Goal: Browse casually

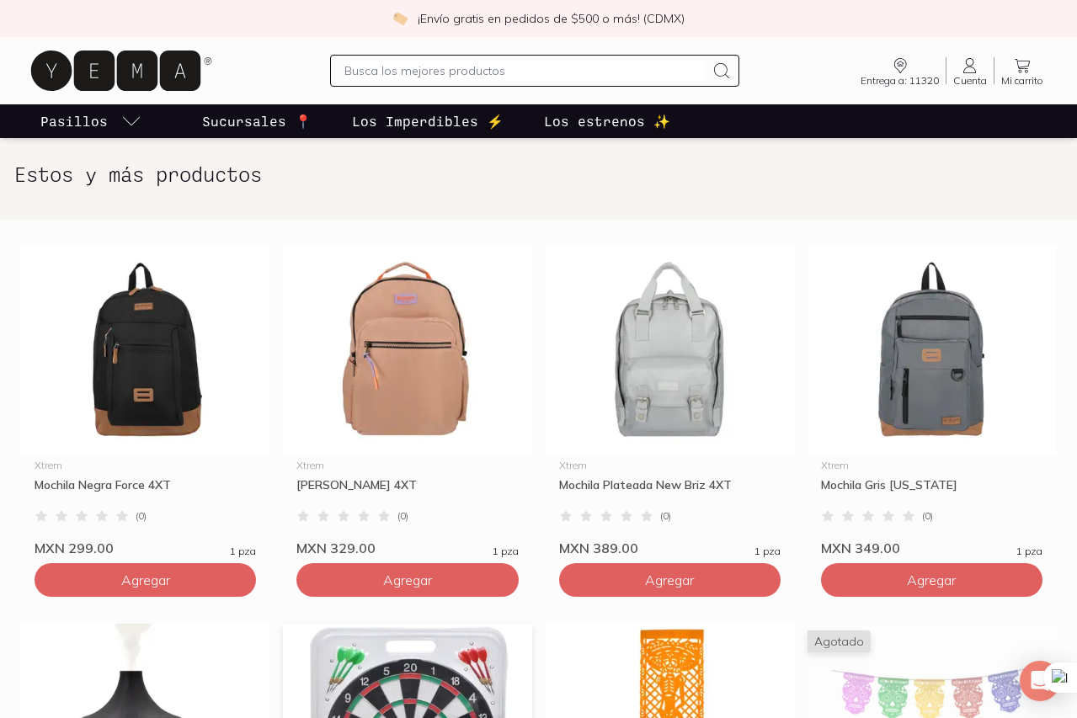
scroll to position [201, 0]
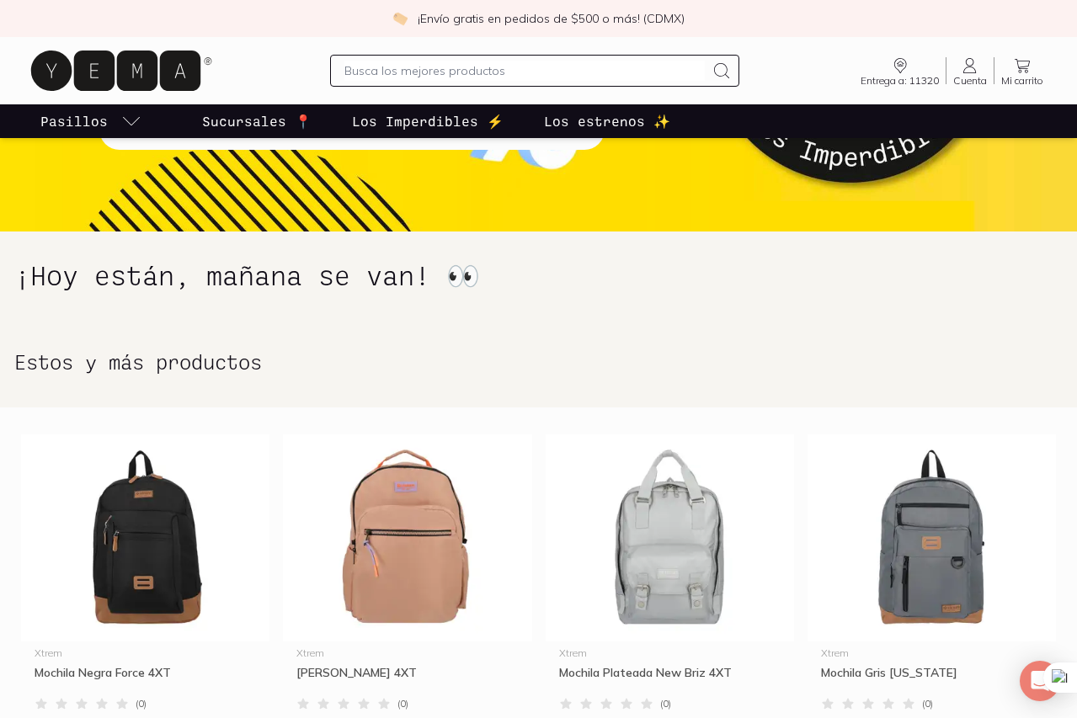
click at [130, 64] on icon at bounding box center [115, 71] width 169 height 40
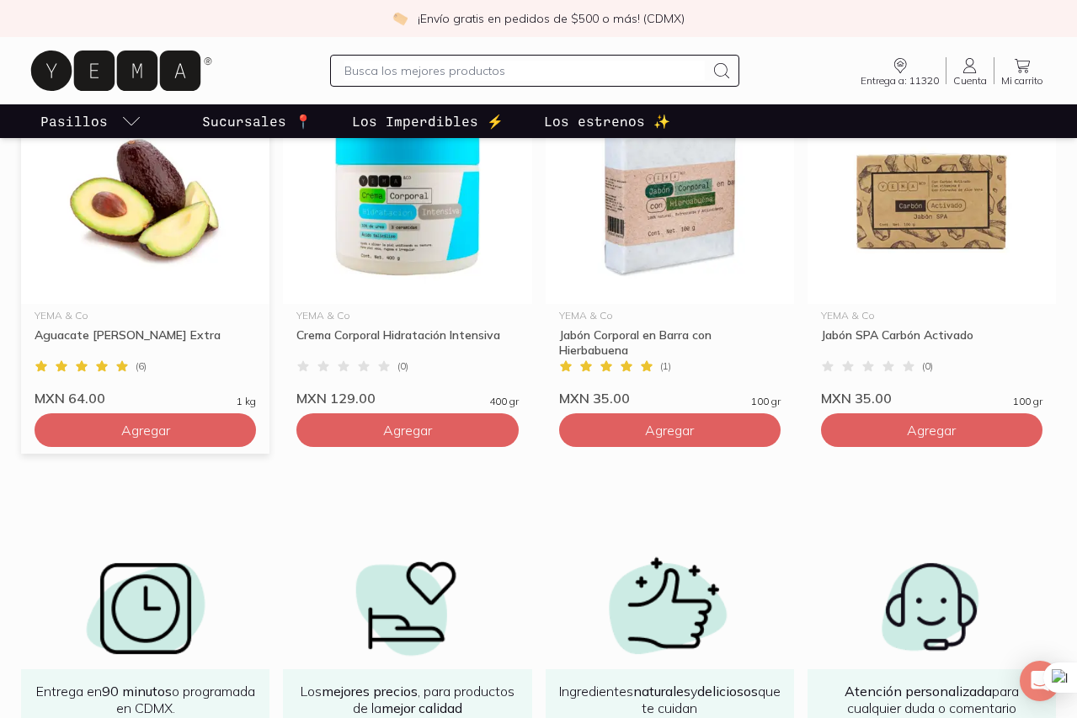
scroll to position [1671, 0]
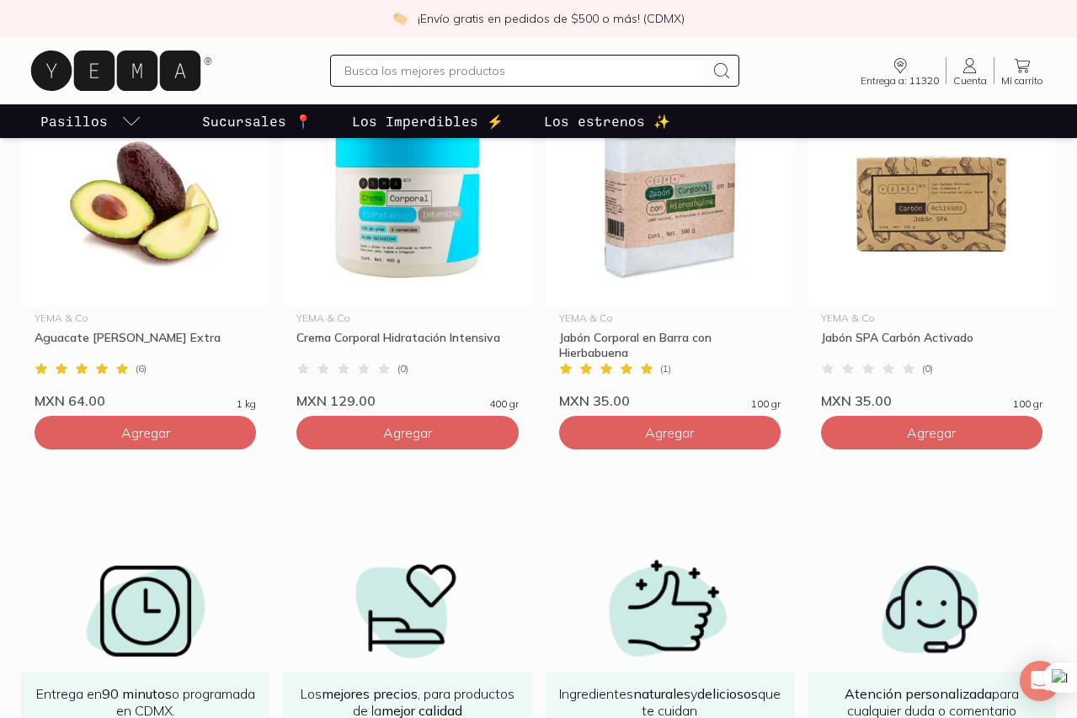
click at [74, 63] on icon at bounding box center [115, 71] width 169 height 40
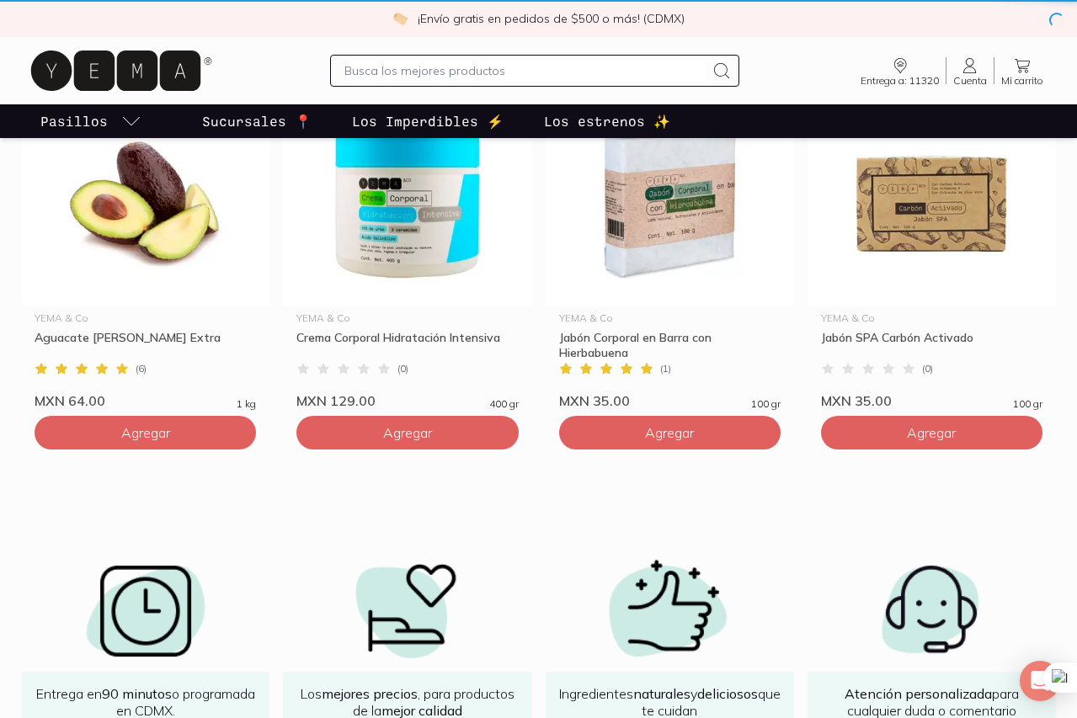
scroll to position [0, 0]
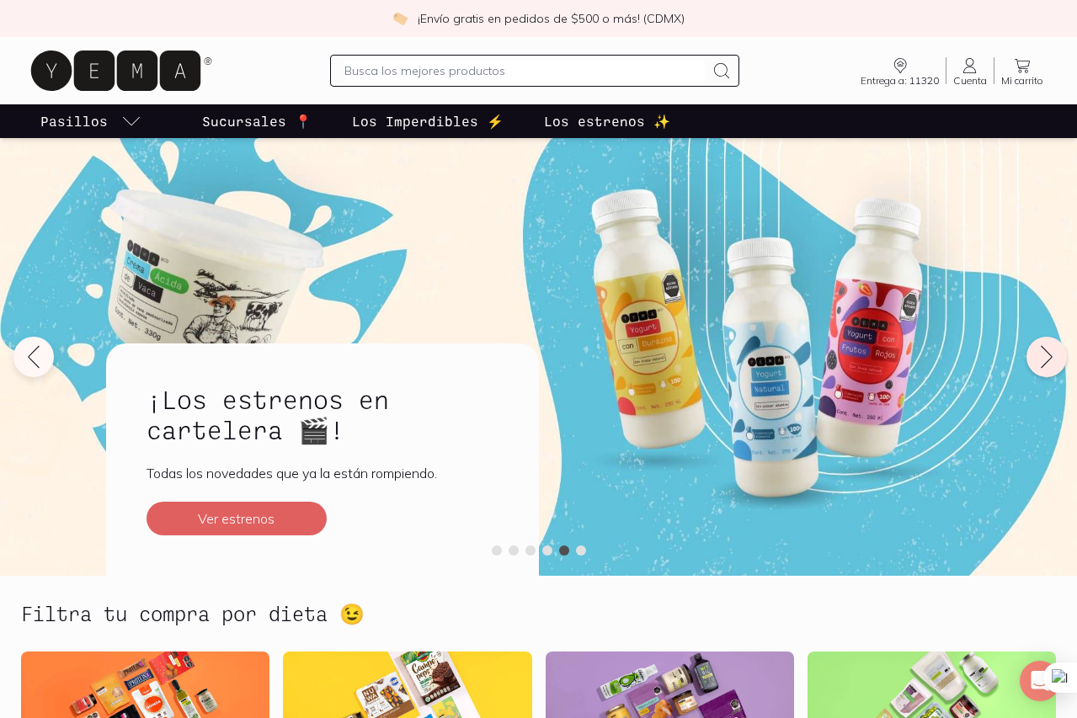
click at [1041, 353] on icon at bounding box center [1046, 357] width 27 height 27
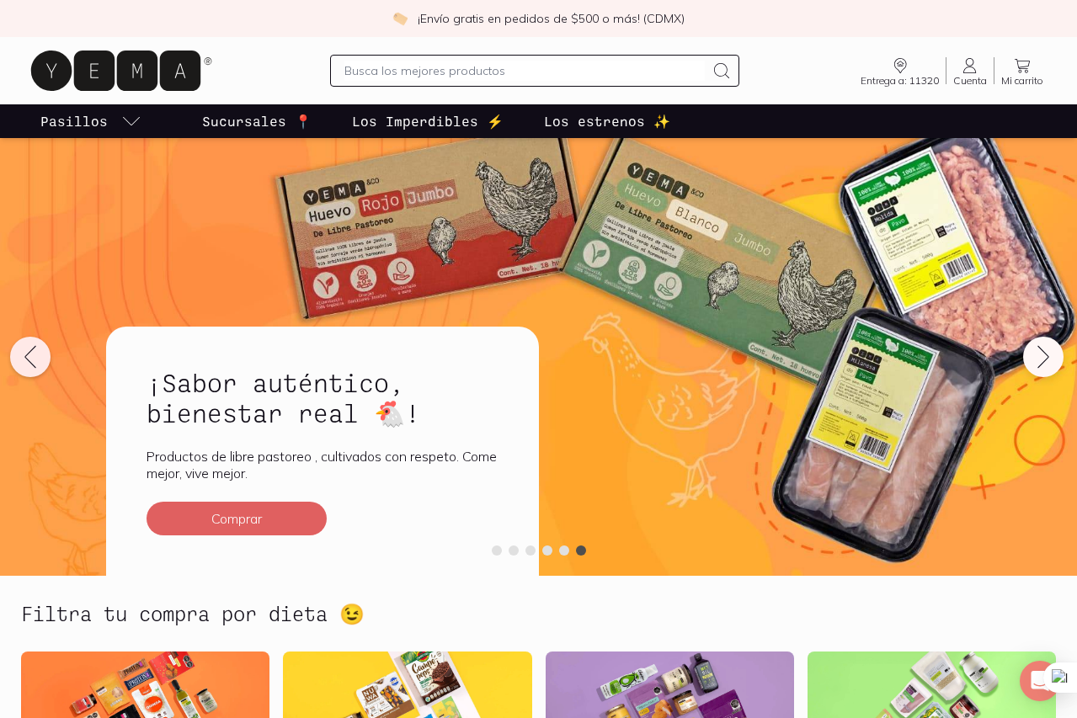
click at [32, 354] on icon at bounding box center [30, 357] width 27 height 27
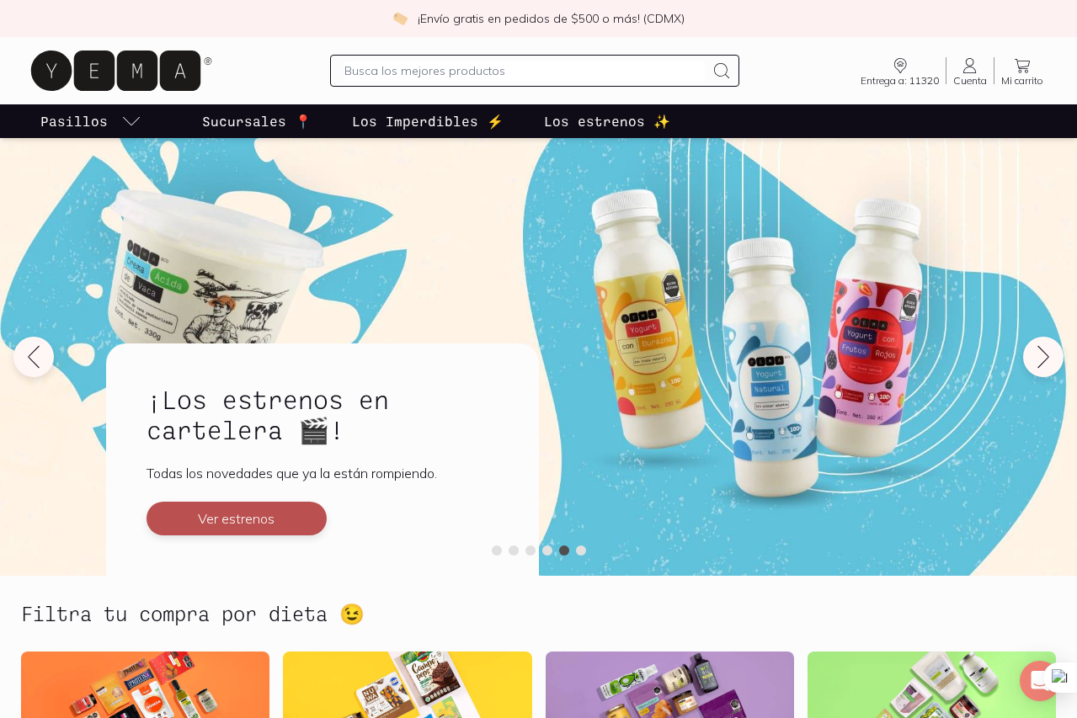
click at [230, 510] on button "Ver estrenos" at bounding box center [236, 519] width 180 height 34
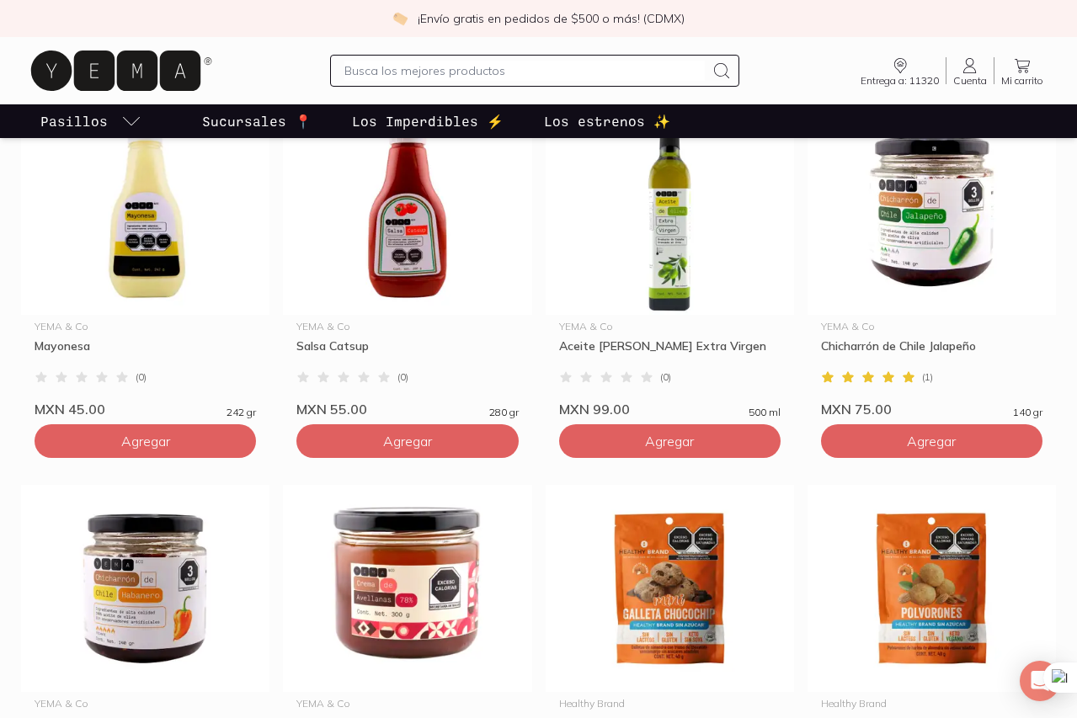
scroll to position [1478, 0]
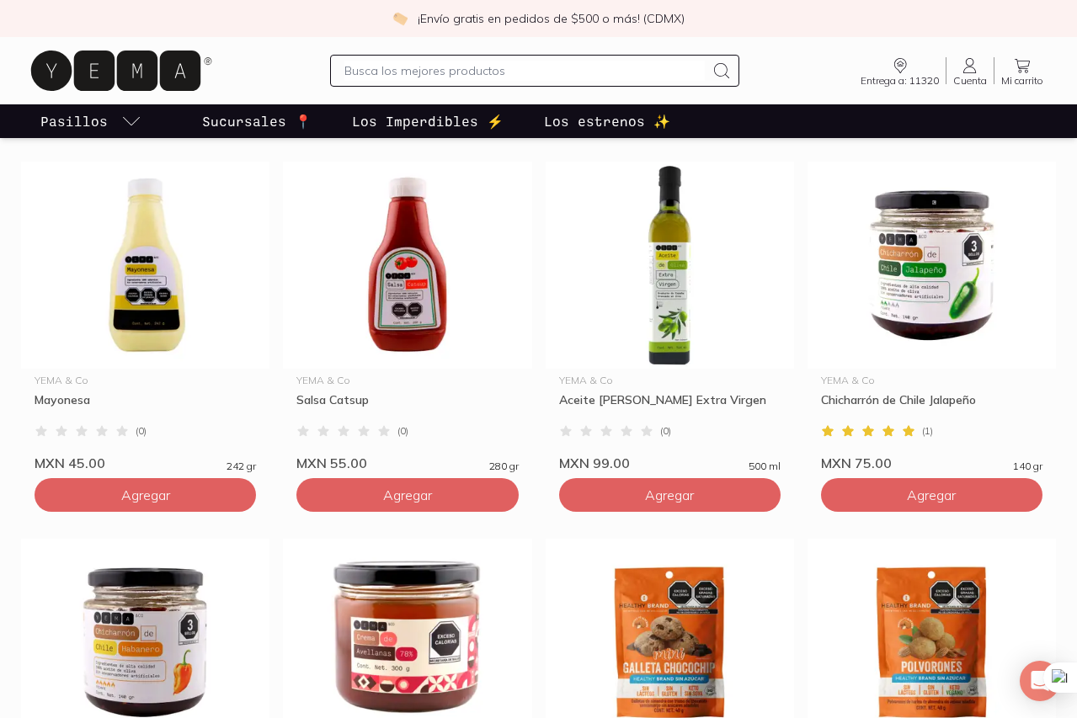
click at [151, 68] on icon at bounding box center [115, 71] width 169 height 40
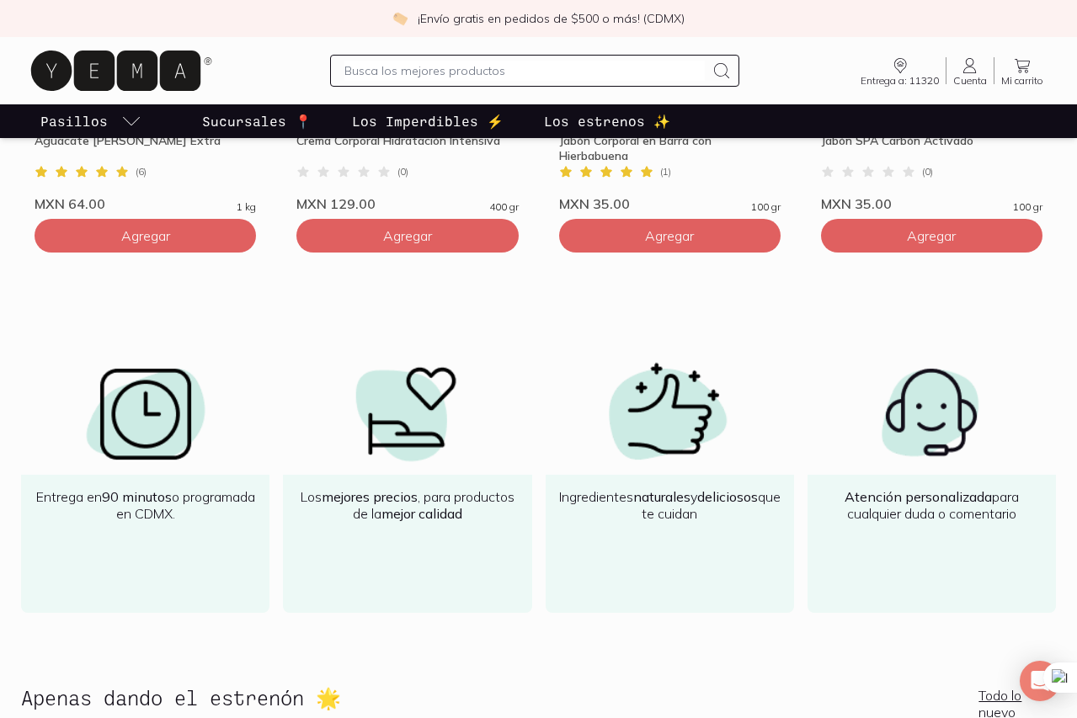
scroll to position [1870, 0]
